Goal: Check status

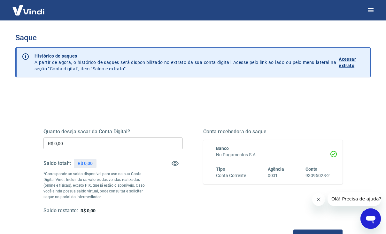
click at [340, 63] on p "Acessar extrato" at bounding box center [351, 62] width 27 height 13
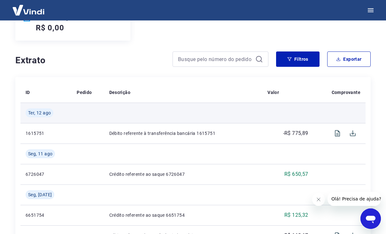
scroll to position [97, 0]
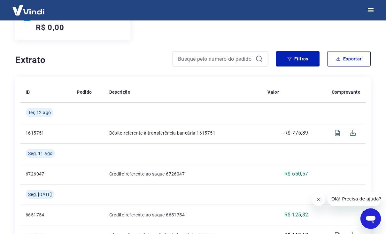
click at [316, 196] on button "Fechar mensagem da empresa" at bounding box center [318, 199] width 13 height 13
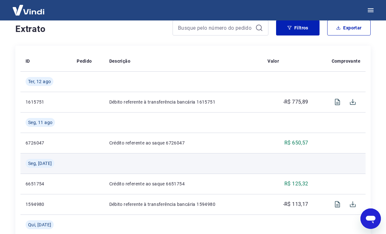
scroll to position [128, 0]
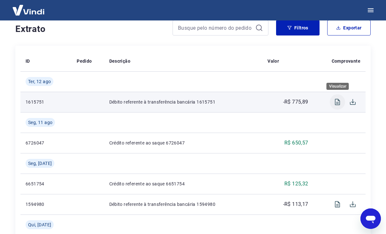
click at [337, 103] on icon "Visualizar" at bounding box center [337, 102] width 5 height 6
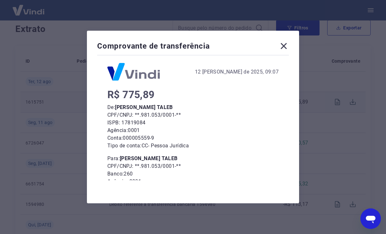
scroll to position [4, 0]
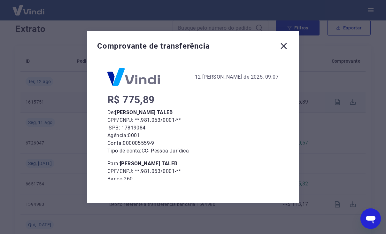
click at [287, 45] on icon at bounding box center [284, 46] width 6 height 6
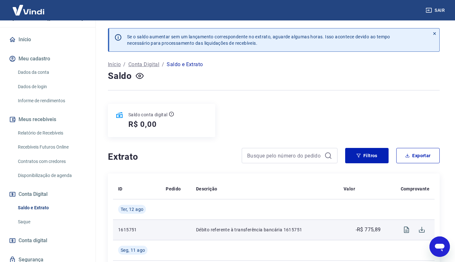
scroll to position [56, 0]
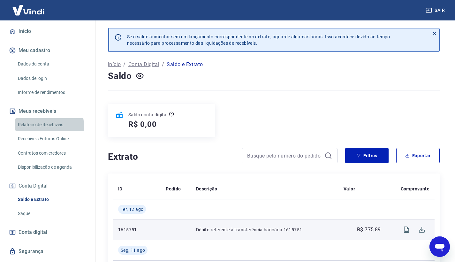
click at [35, 126] on link "Relatório de Recebíveis" at bounding box center [51, 124] width 72 height 13
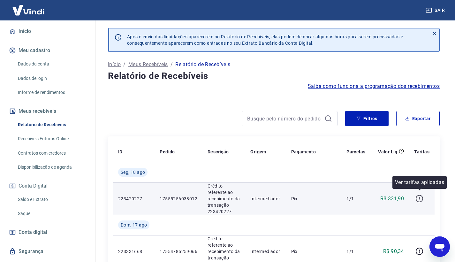
click at [390, 194] on icon "button" at bounding box center [419, 198] width 8 height 8
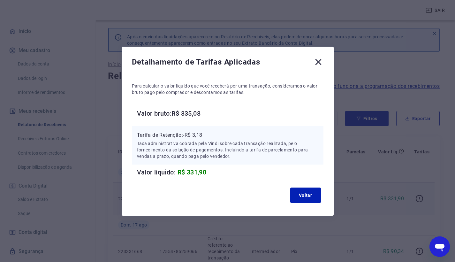
click at [320, 64] on icon at bounding box center [318, 62] width 10 height 10
